Goal: Information Seeking & Learning: Check status

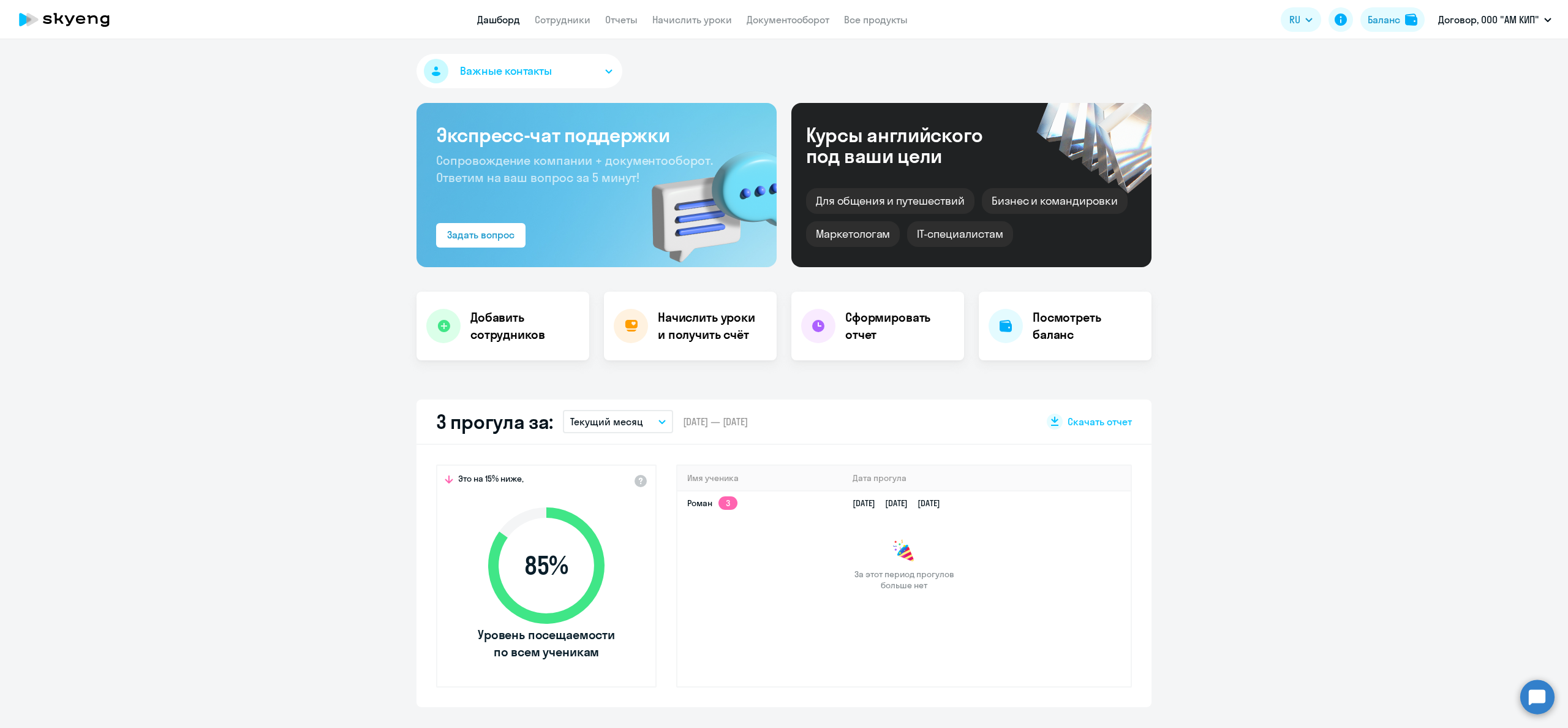
select select "30"
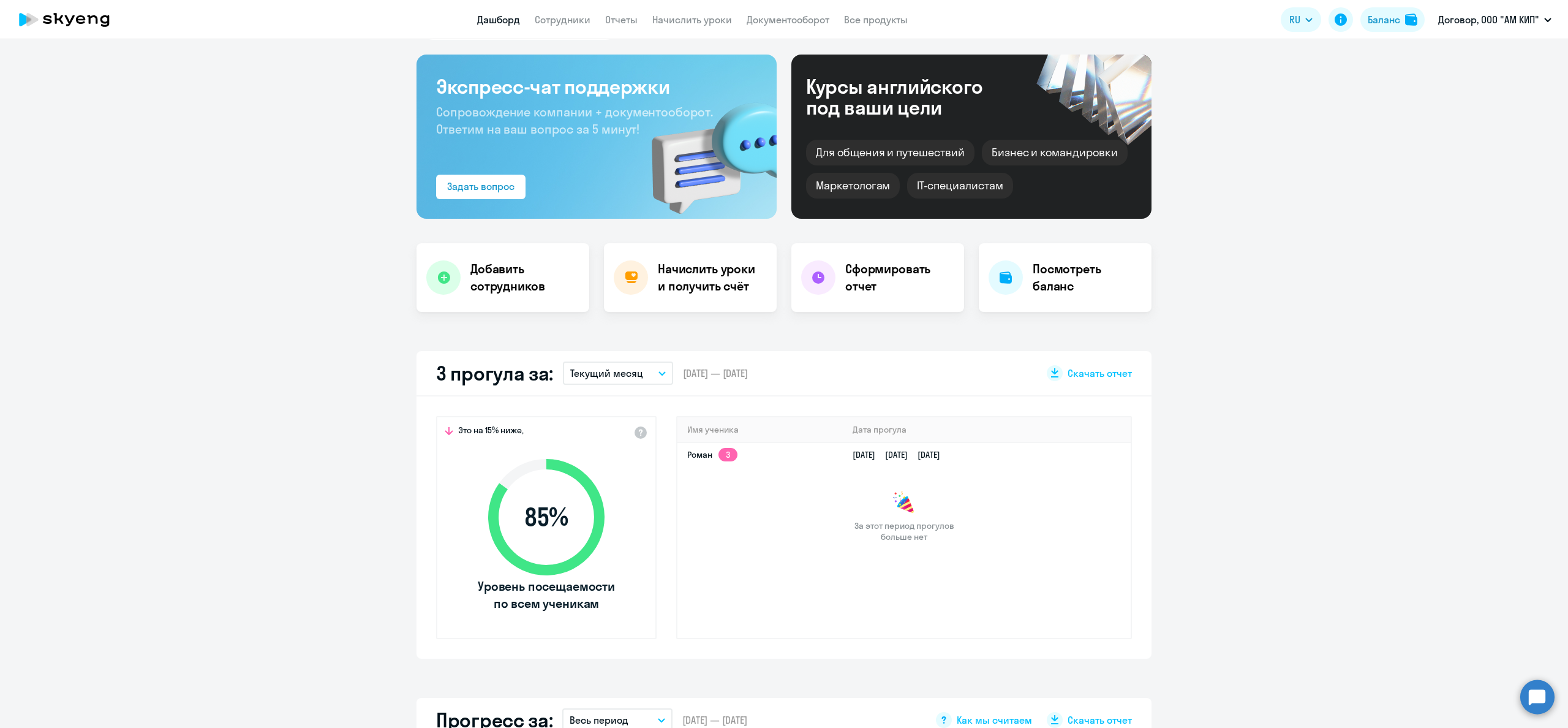
scroll to position [48, 0]
click at [725, 284] on h4 "Начислить уроки и получить счёт" at bounding box center [710, 279] width 107 height 34
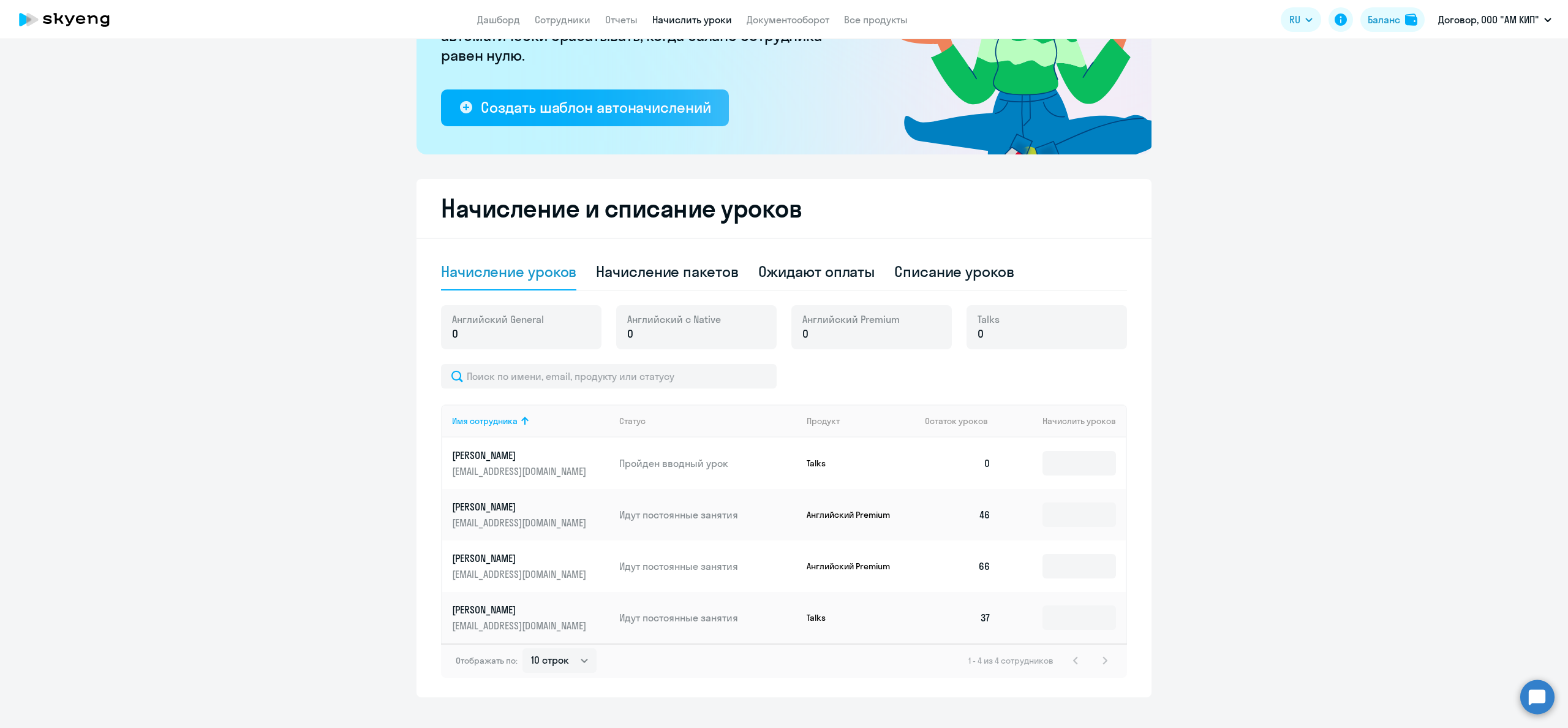
scroll to position [207, 0]
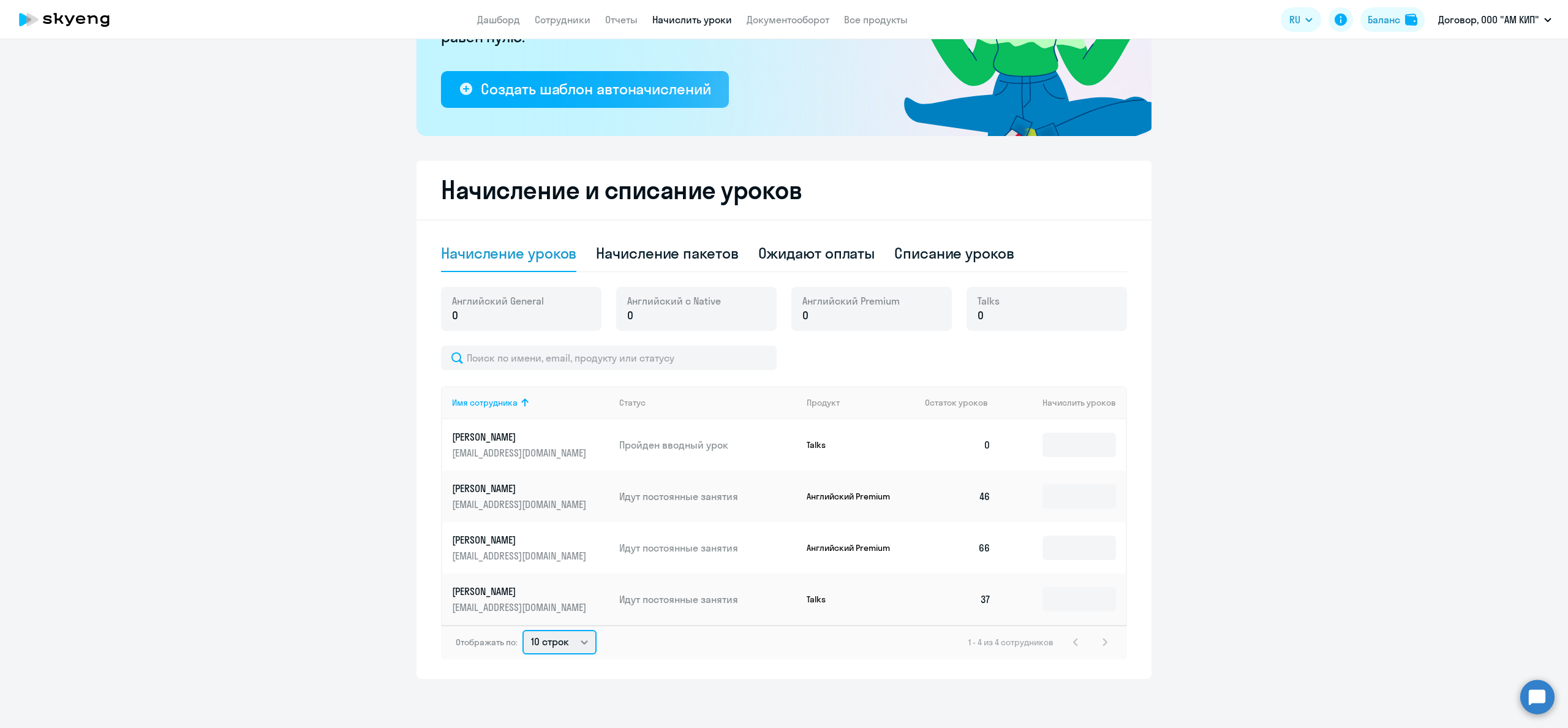
click at [579, 641] on select "10 строк 30 строк 50 строк" at bounding box center [559, 642] width 74 height 25
click at [575, 642] on select "10 строк 30 строк 50 строк" at bounding box center [559, 642] width 74 height 25
select select "30"
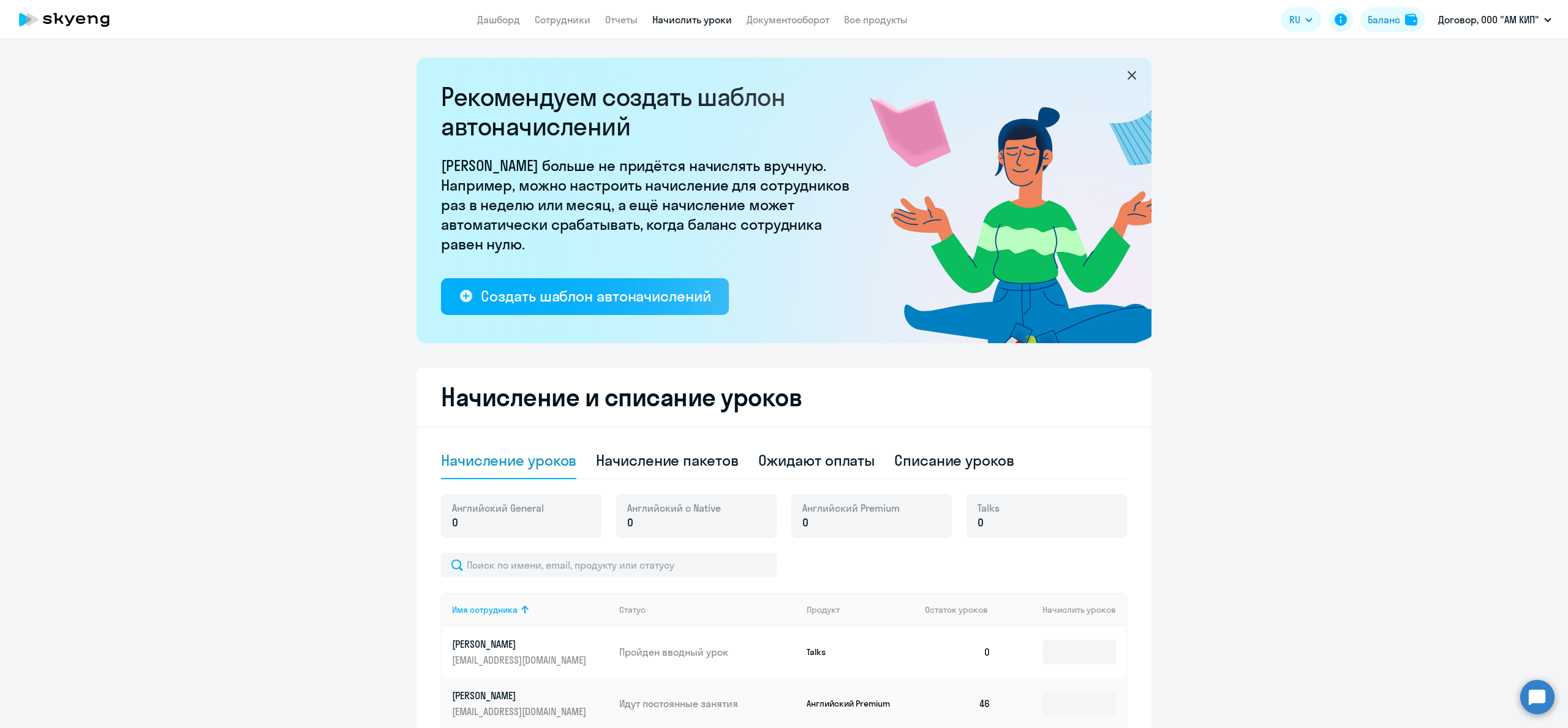
click at [558, 517] on div "Английский General 0" at bounding box center [521, 515] width 160 height 44
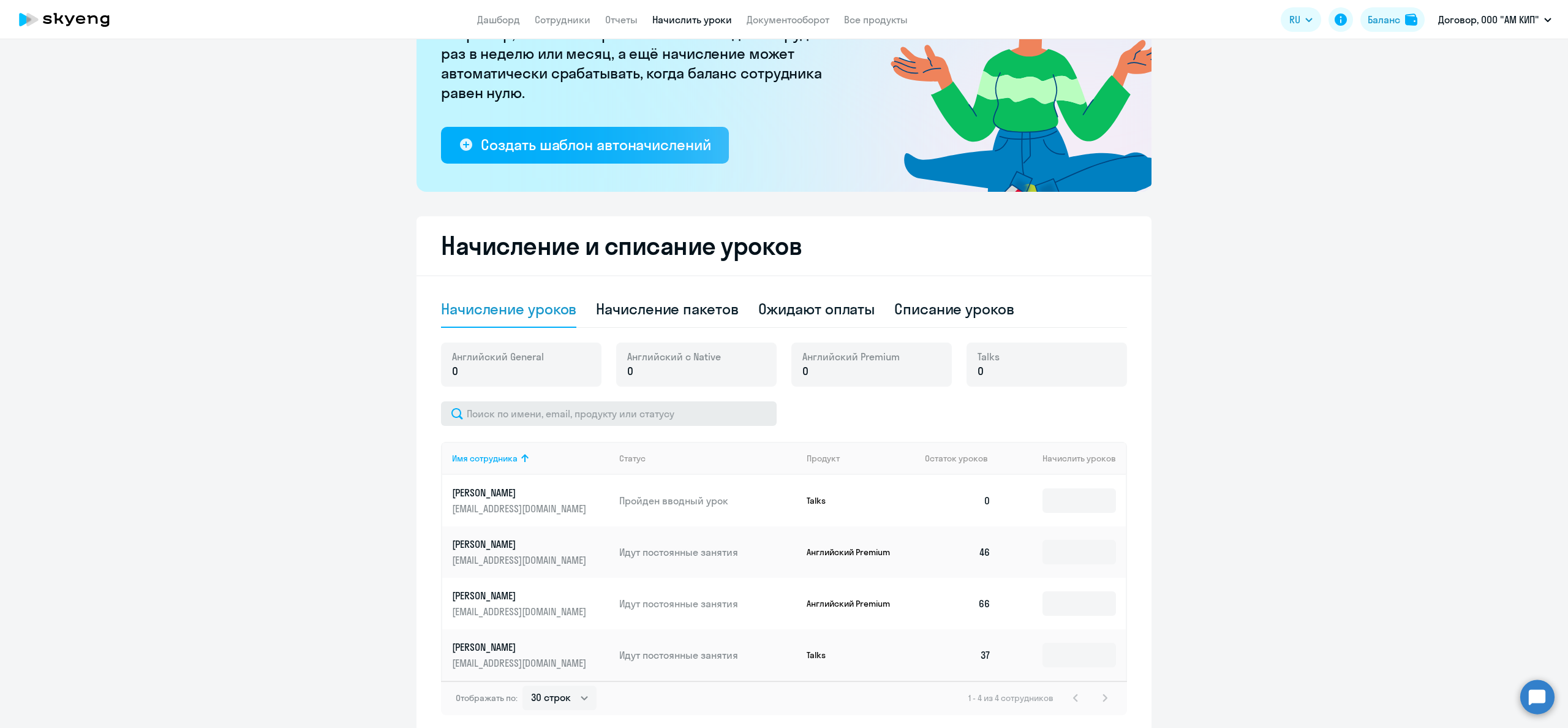
scroll to position [207, 0]
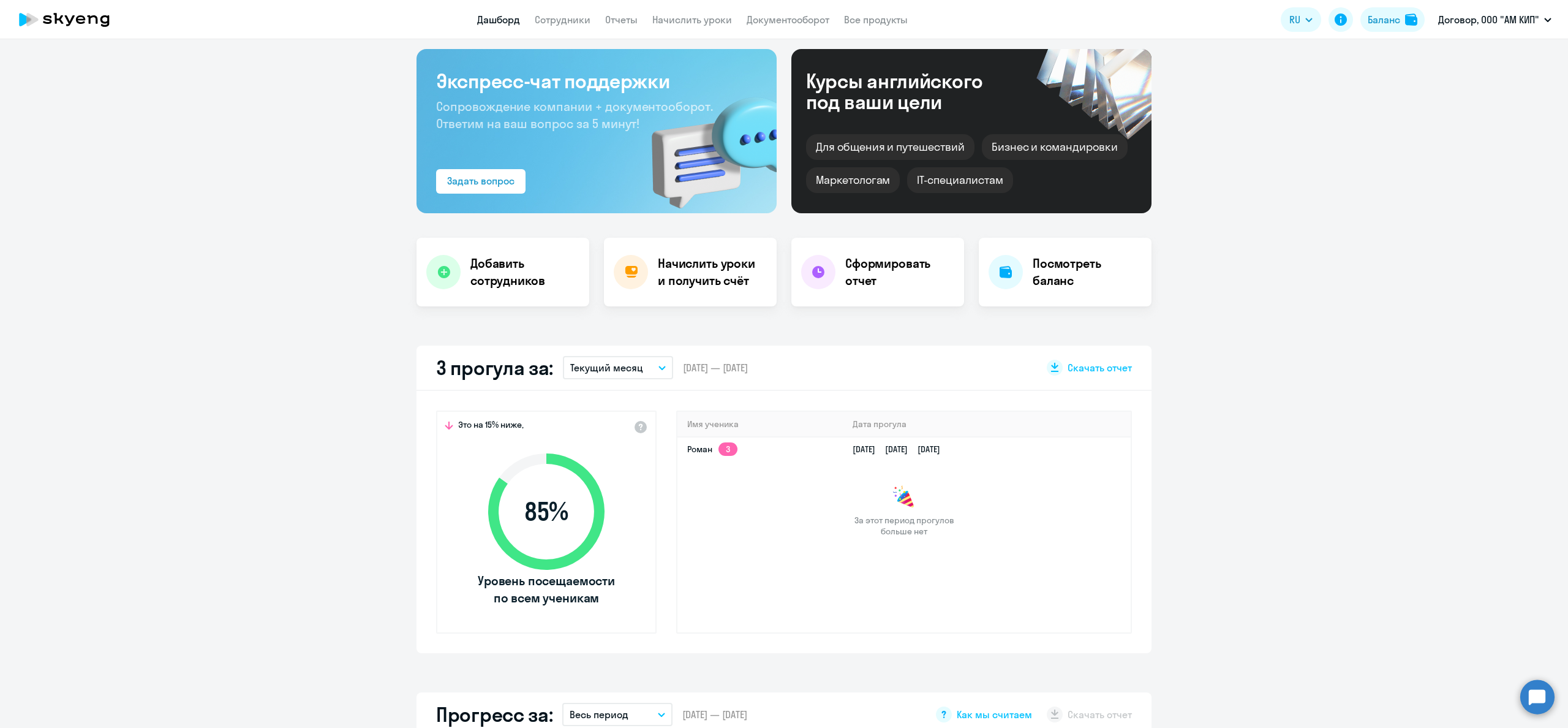
scroll to position [58, 0]
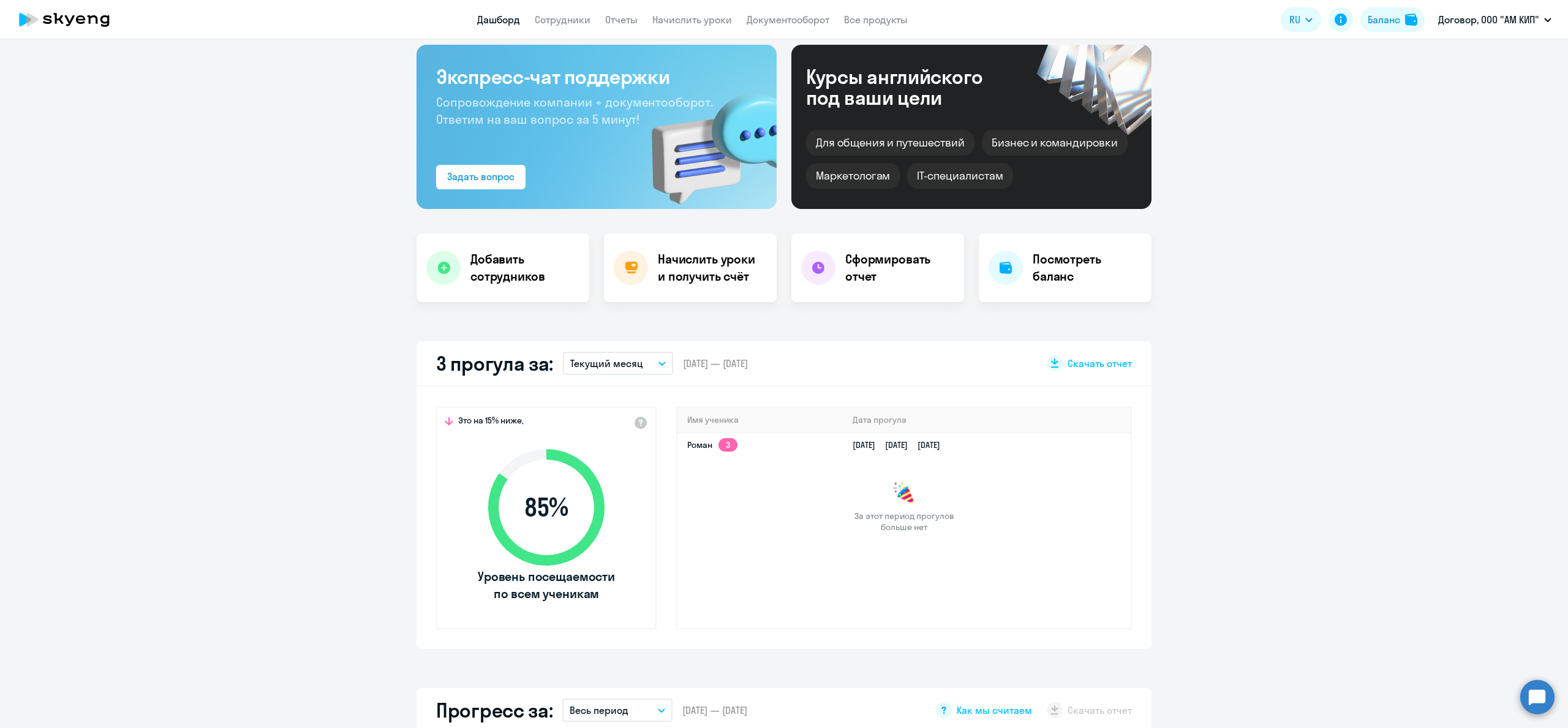
select select "30"
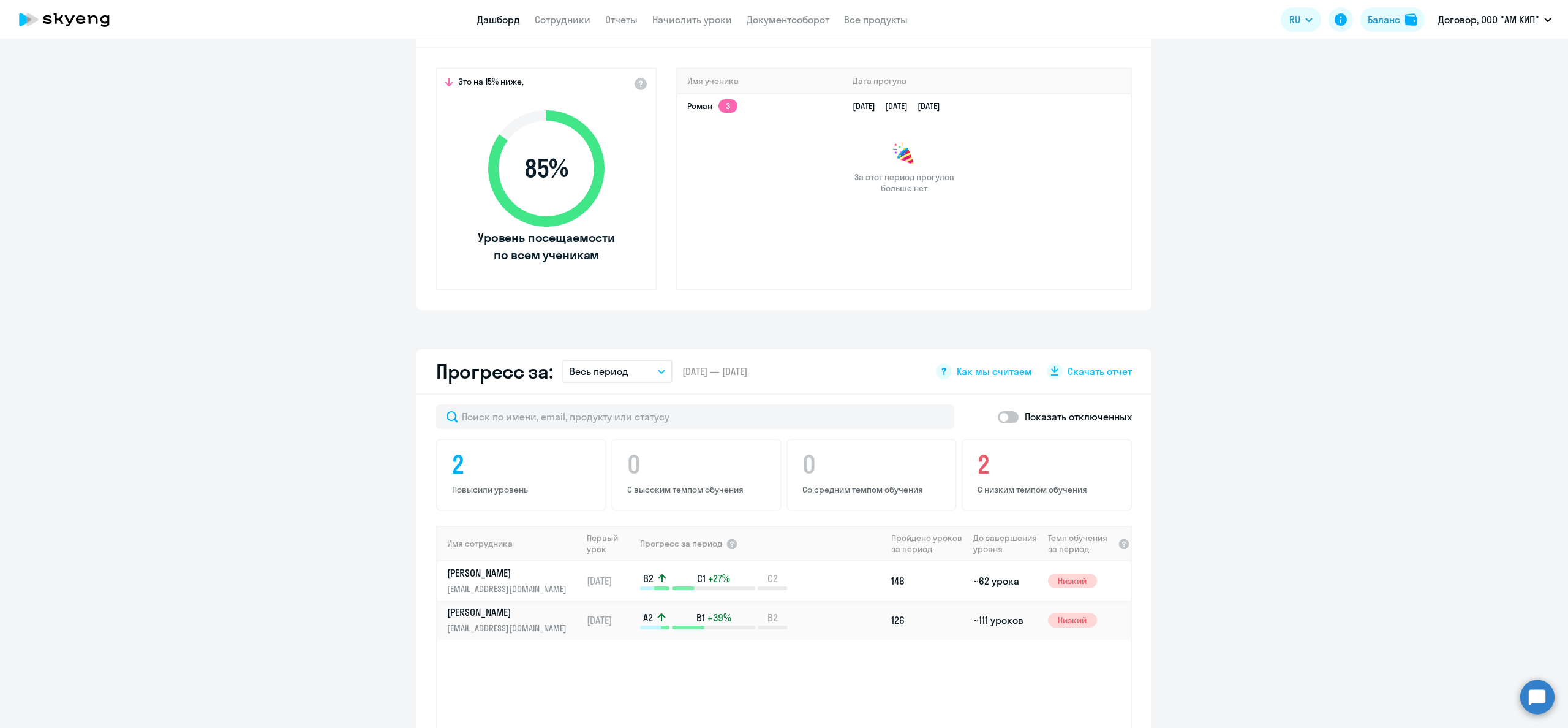
scroll to position [0, 0]
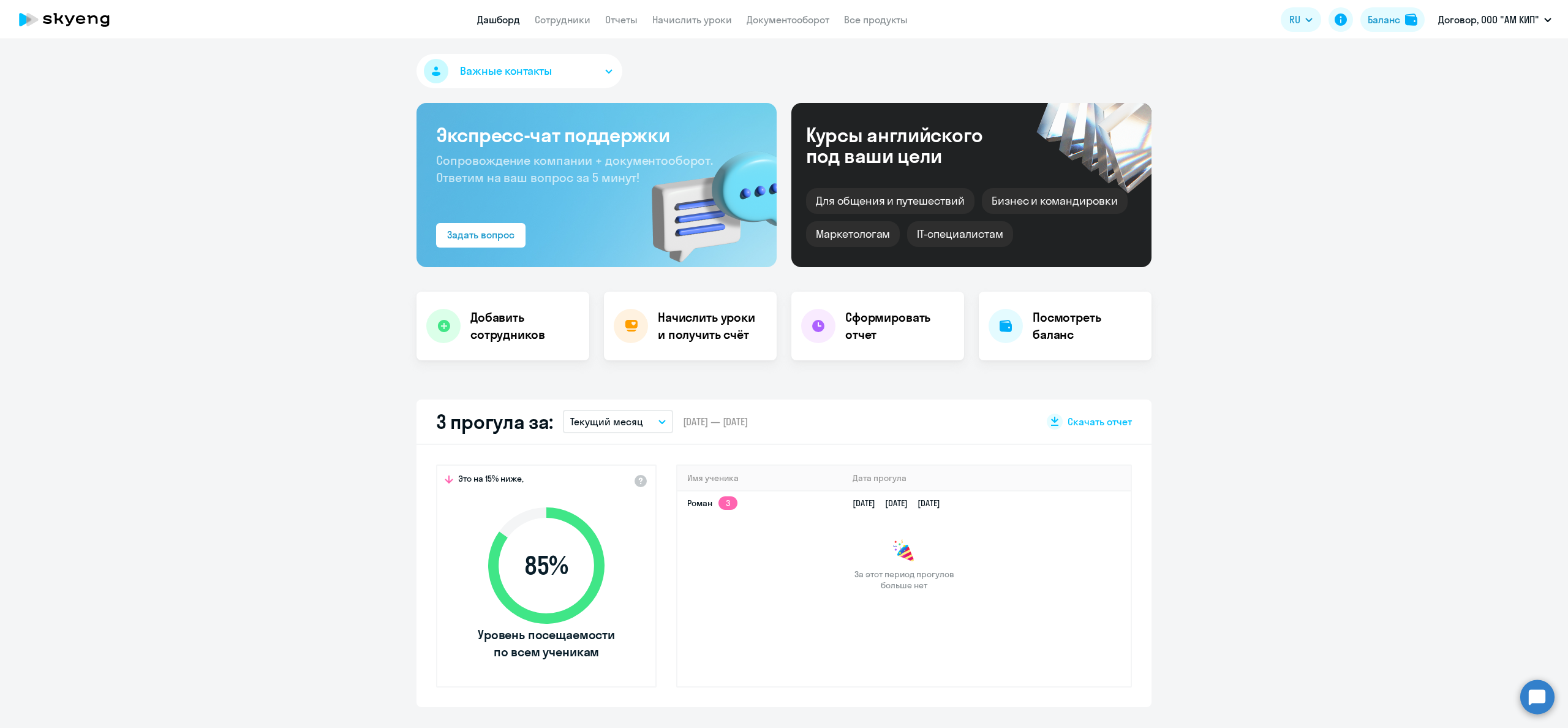
click at [558, 71] on button "Важные контакты" at bounding box center [519, 71] width 206 height 34
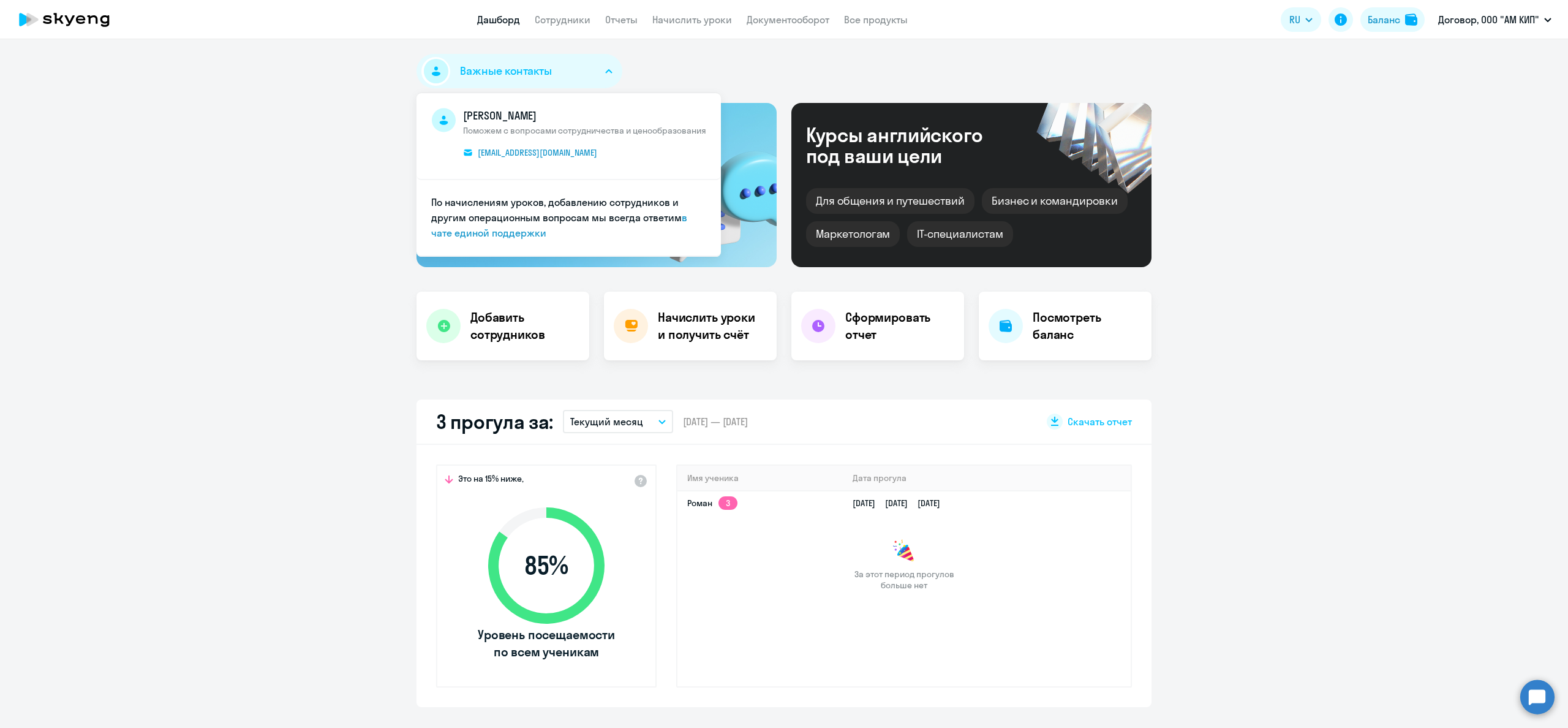
click at [726, 69] on div "Важные контакты [PERSON_NAME] с вопросами сотрудничества и ценообразования [EMA…" at bounding box center [784, 73] width 735 height 40
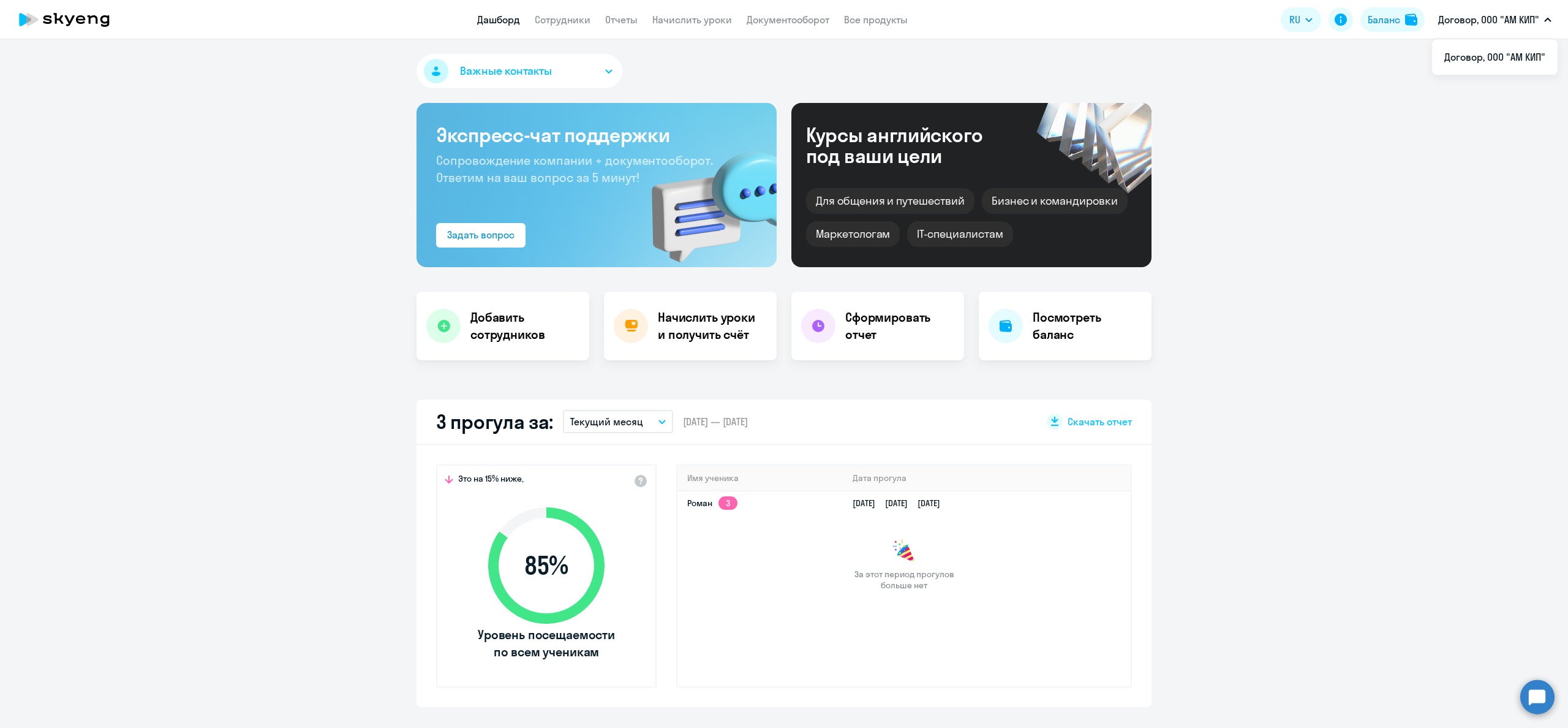
click at [1522, 18] on p "Договор, ООО "АМ КИП"" at bounding box center [1488, 19] width 101 height 15
click at [1376, 18] on div "Баланс" at bounding box center [1384, 19] width 32 height 15
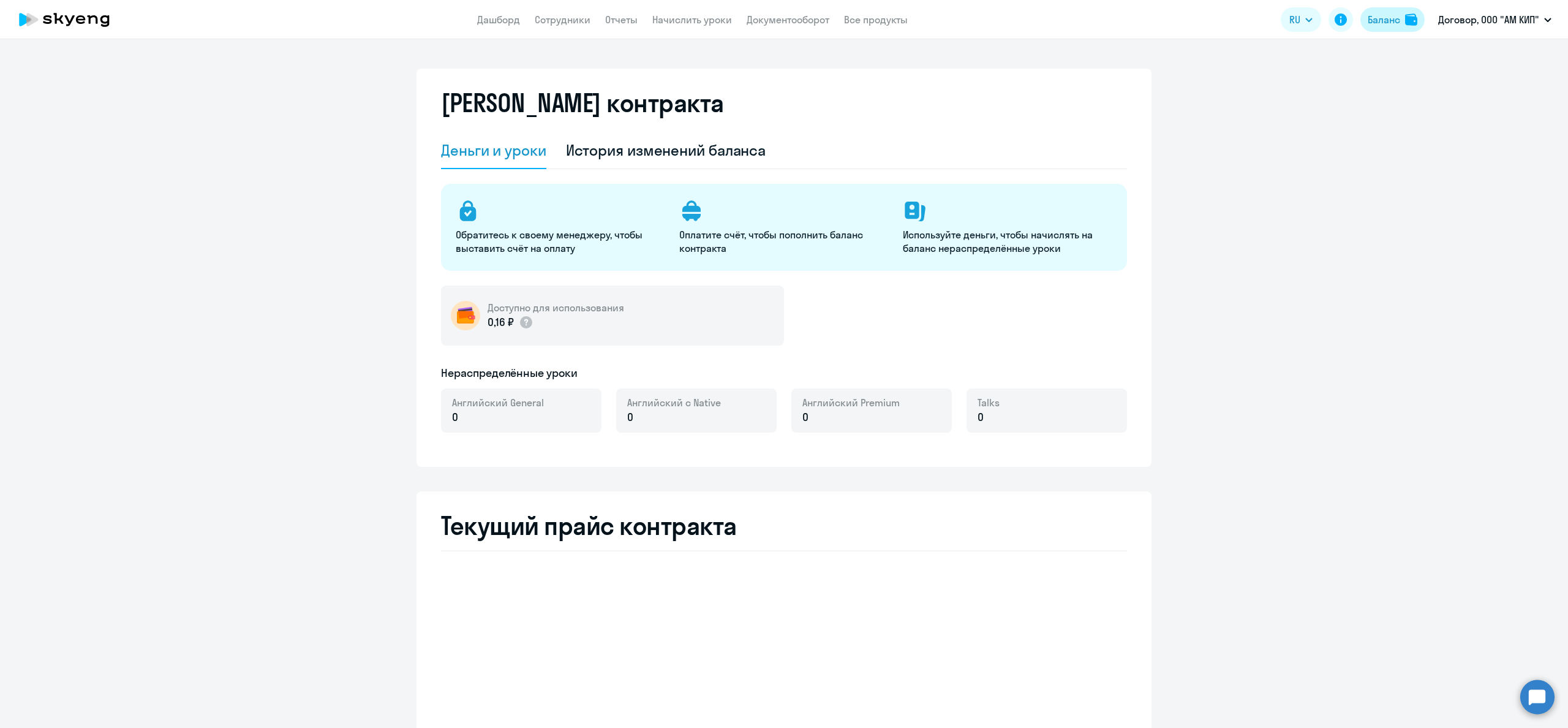
select select "english_adult_not_native_speaker"
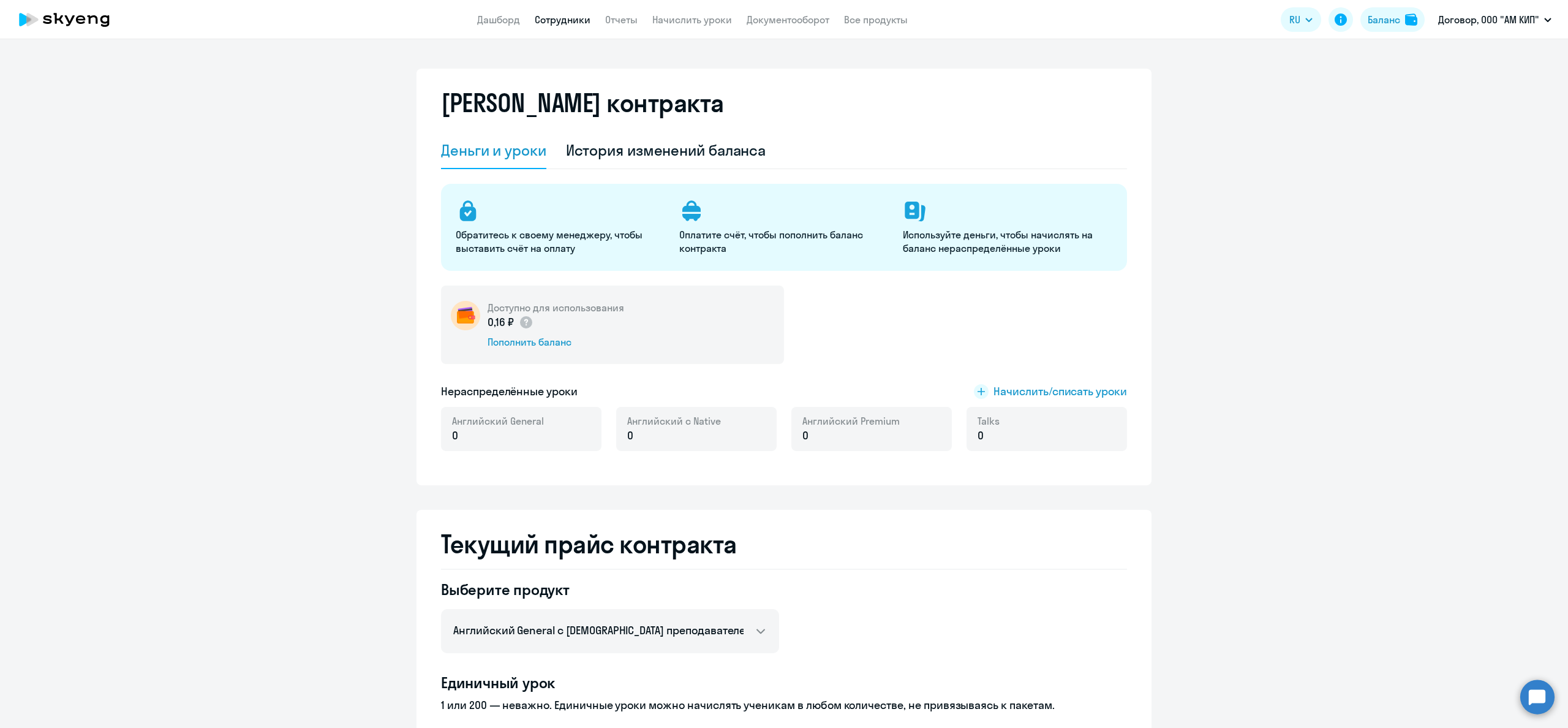
click at [552, 19] on link "Сотрудники" at bounding box center [562, 19] width 56 height 12
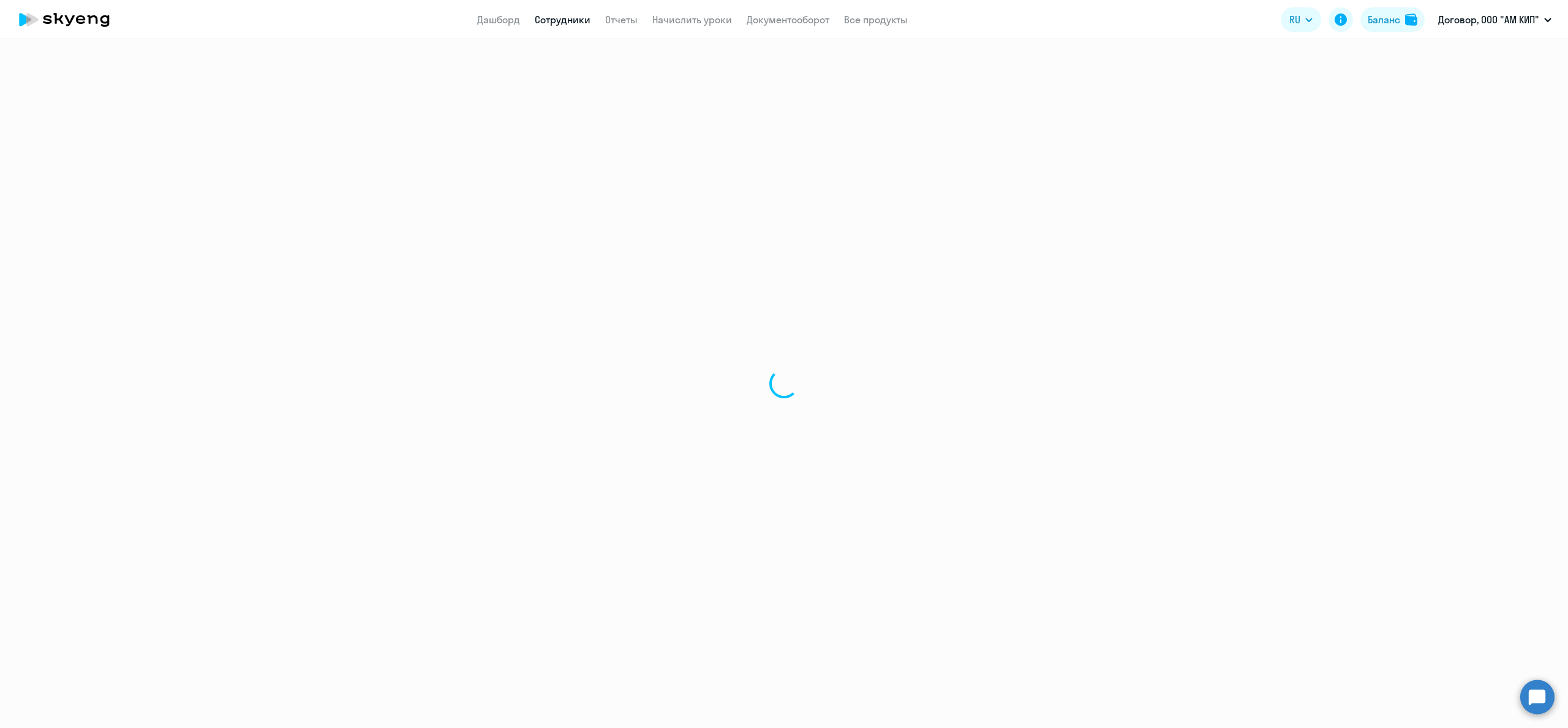
select select "30"
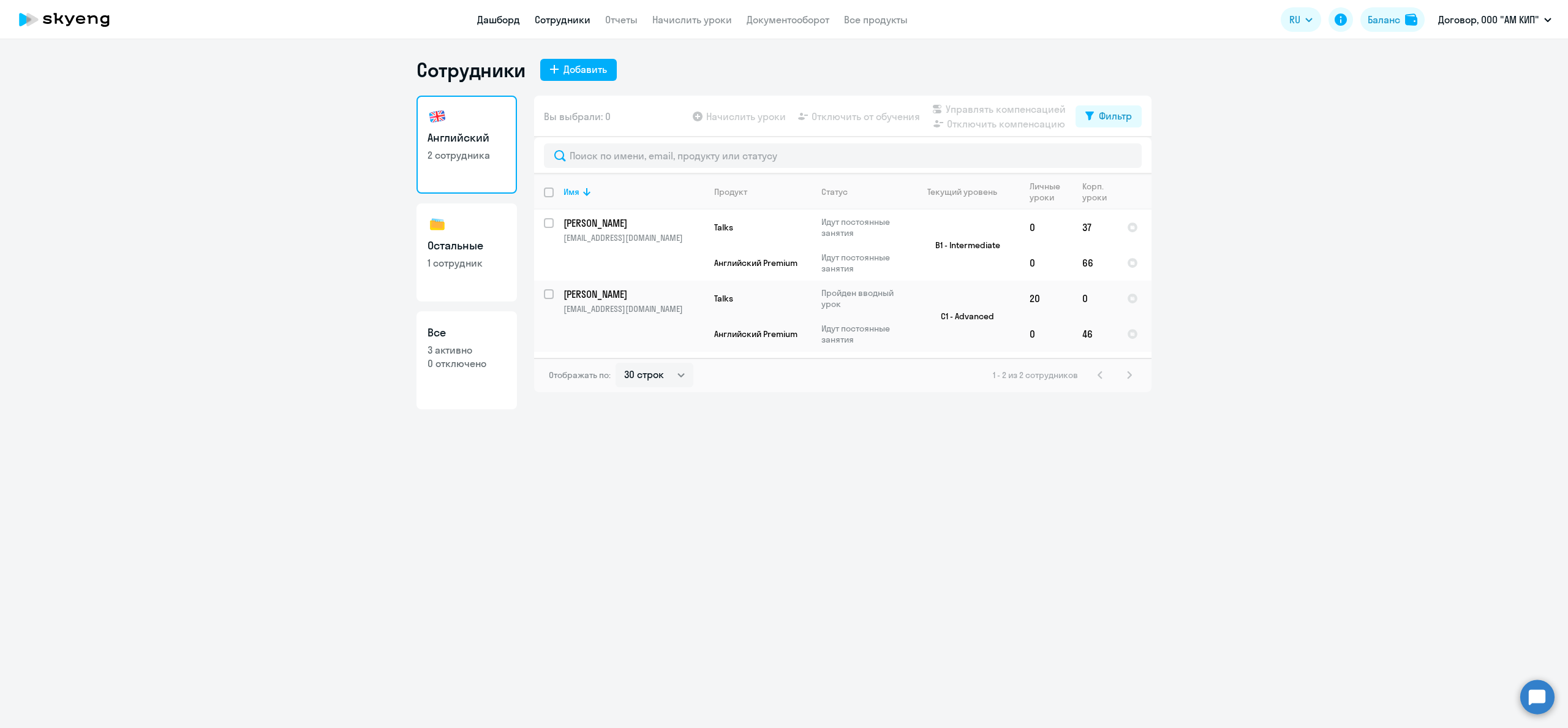
click at [504, 23] on link "Дашборд" at bounding box center [498, 19] width 43 height 12
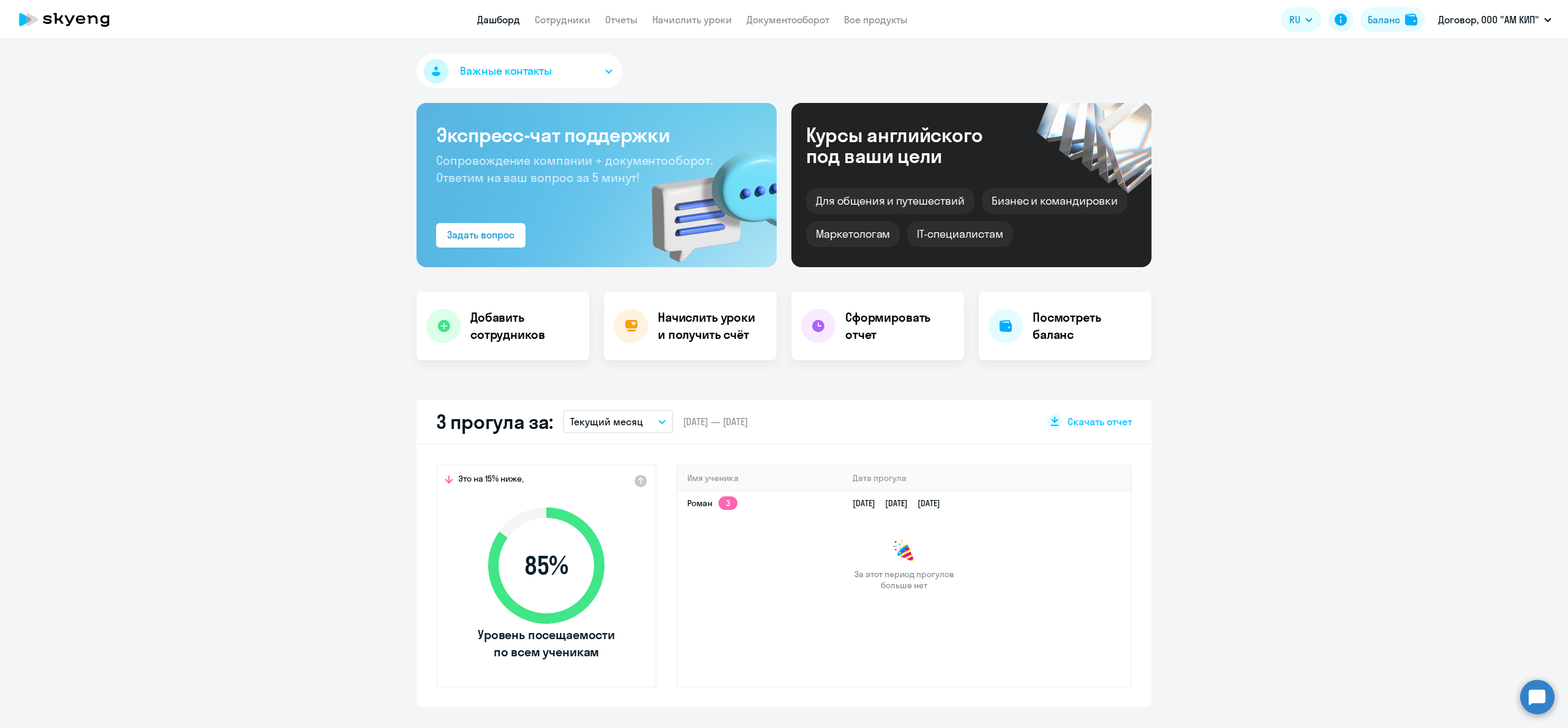
select select "30"
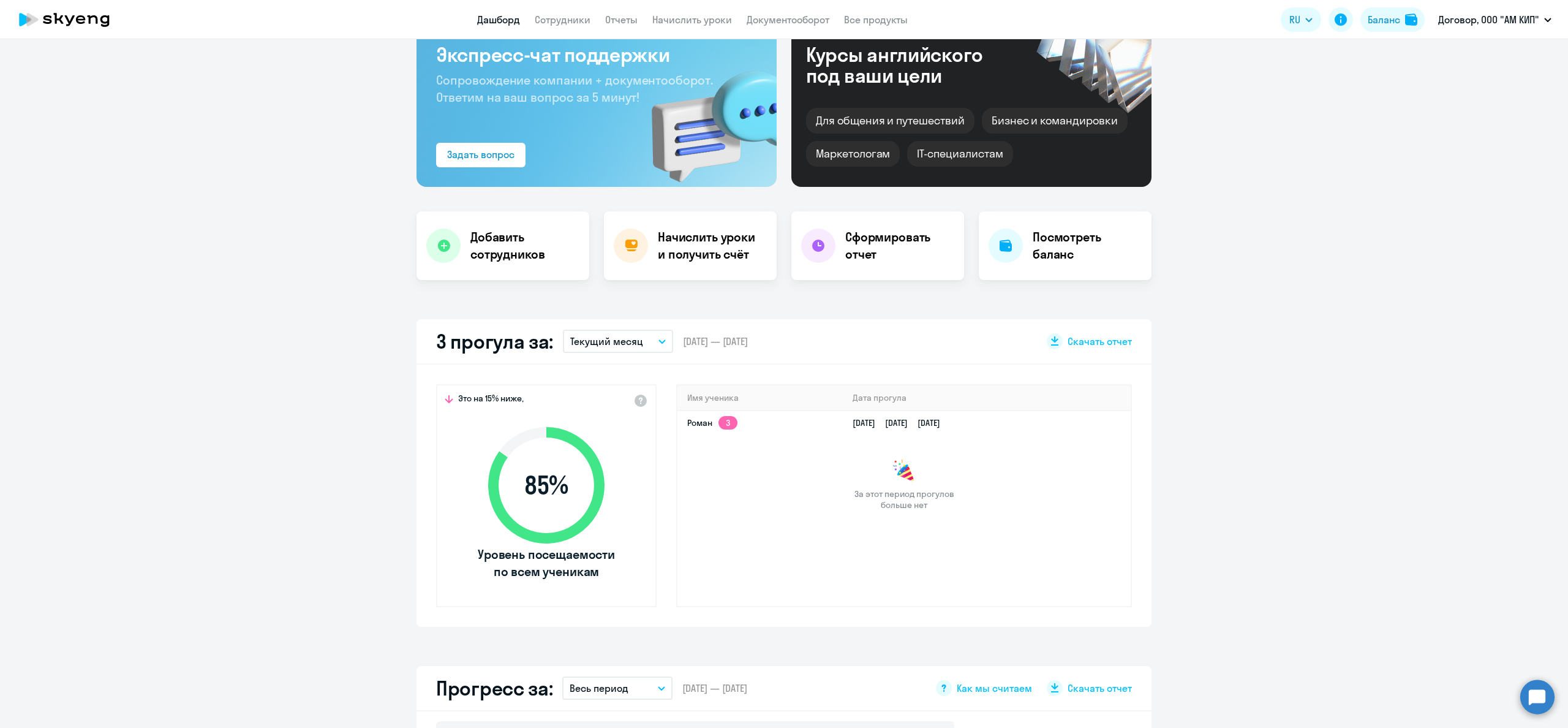
scroll to position [87, 0]
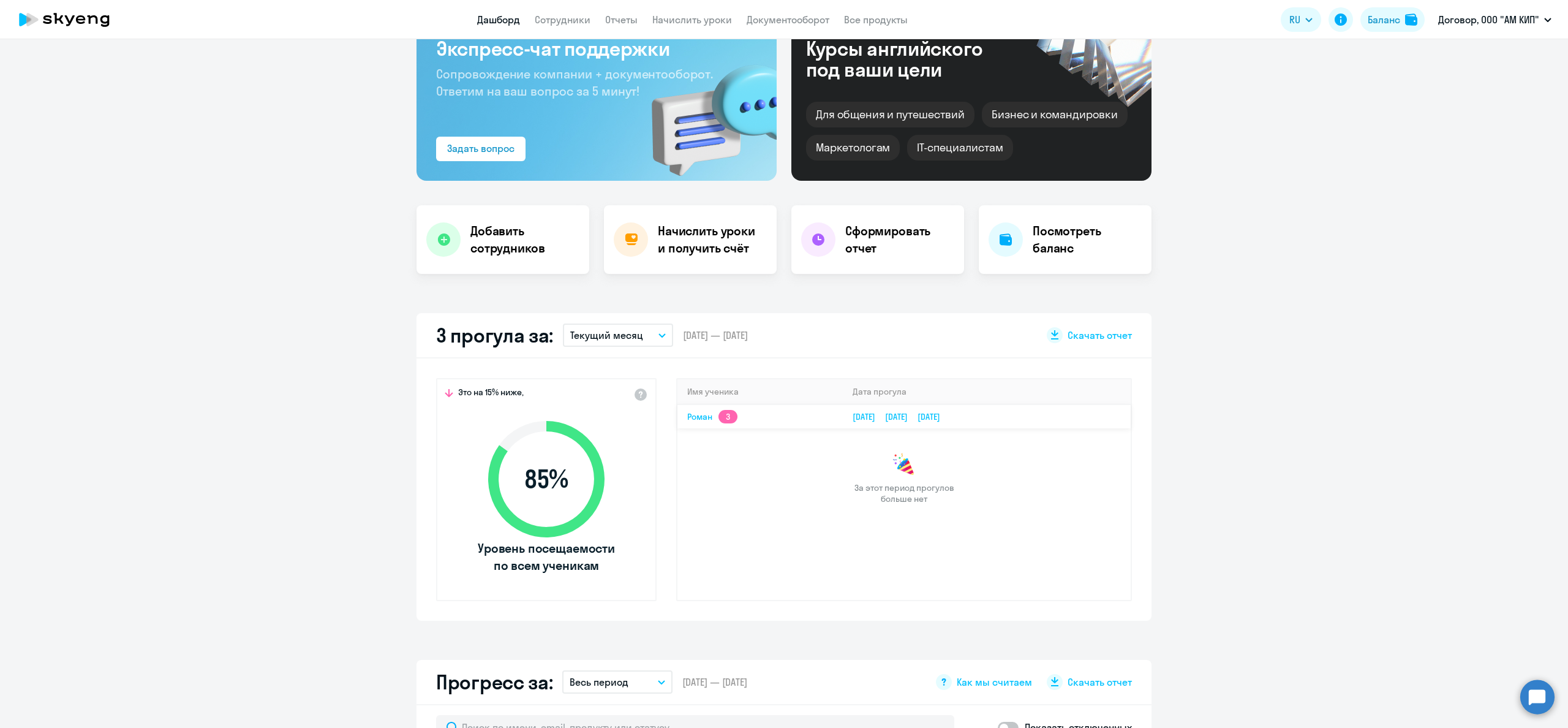
click at [729, 411] on app-skyeng-badge "3" at bounding box center [728, 417] width 19 height 13
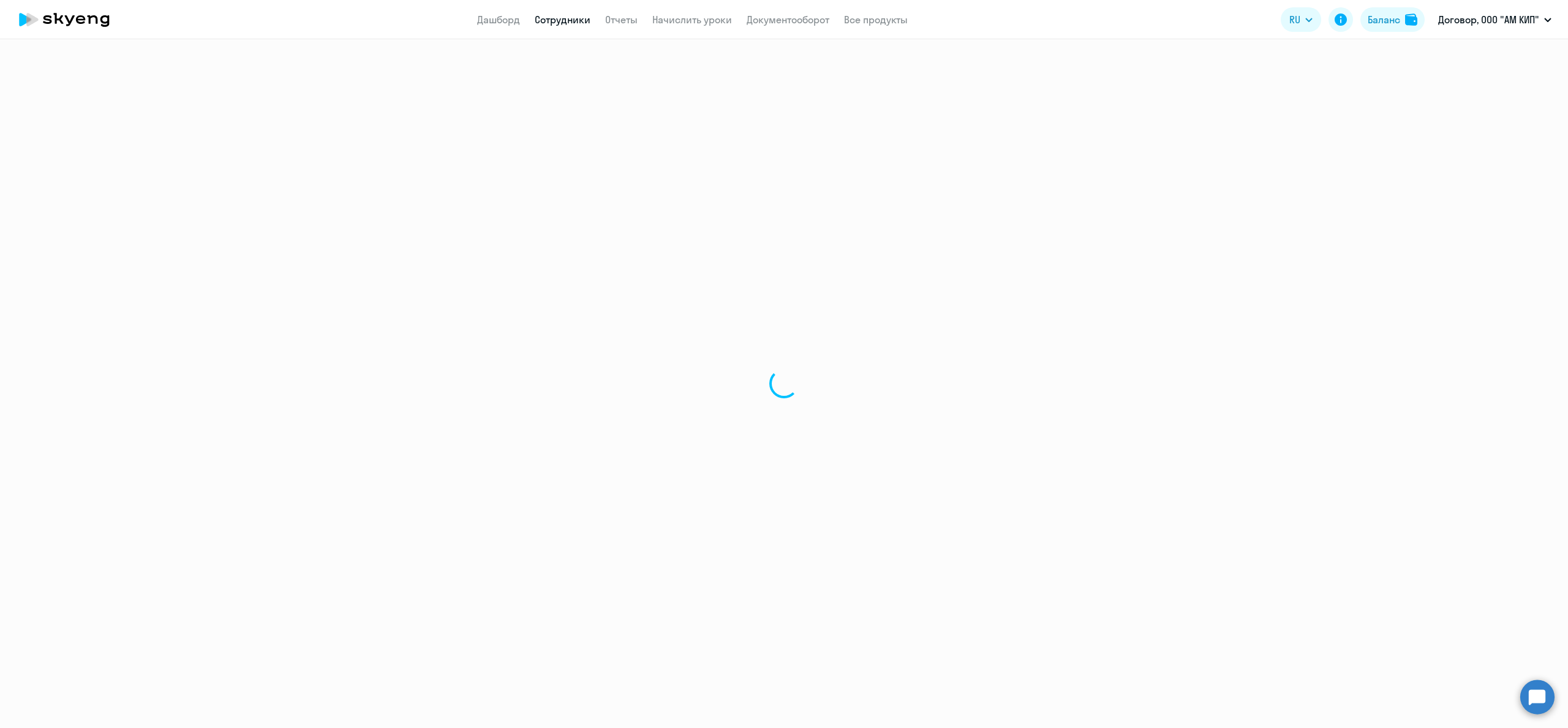
select select "others"
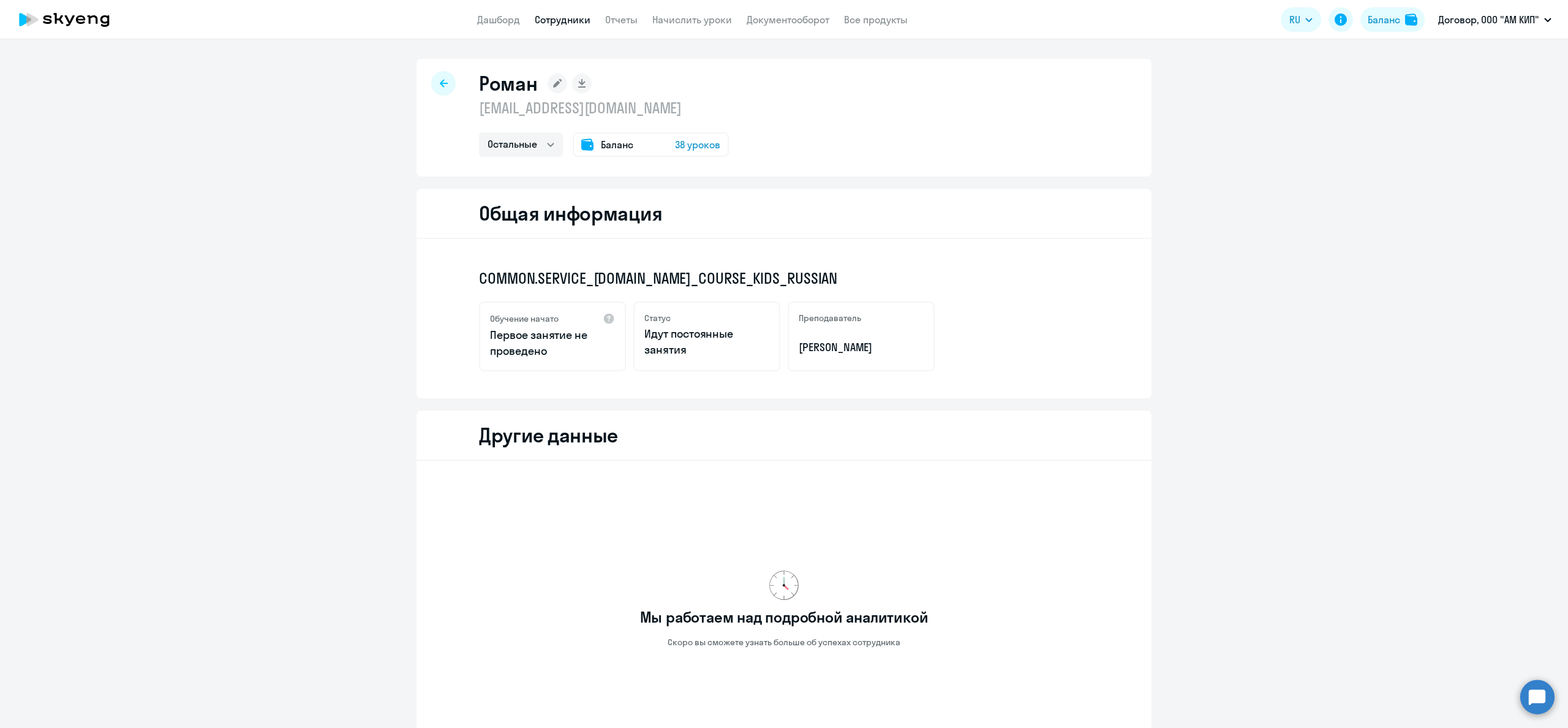
click at [625, 148] on span "Баланс" at bounding box center [616, 145] width 32 height 15
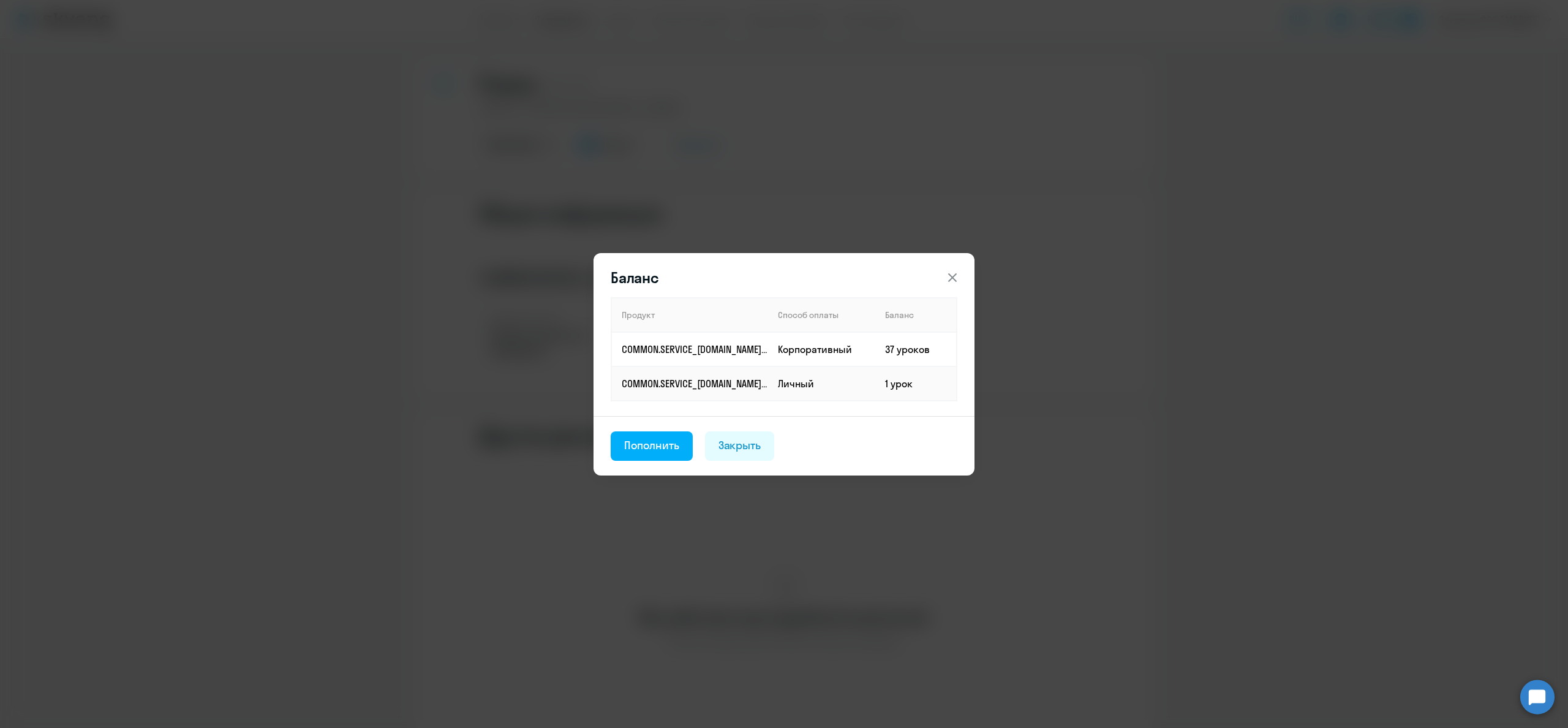
click at [957, 271] on icon at bounding box center [952, 278] width 15 height 15
